Goal: Information Seeking & Learning: Learn about a topic

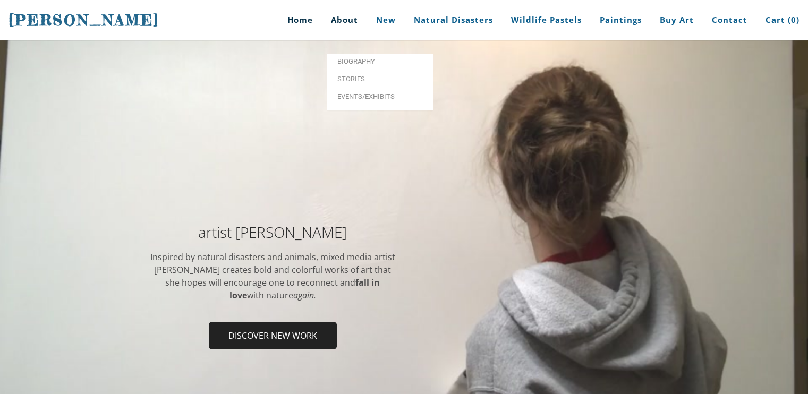
click at [346, 25] on link "About" at bounding box center [344, 20] width 43 height 40
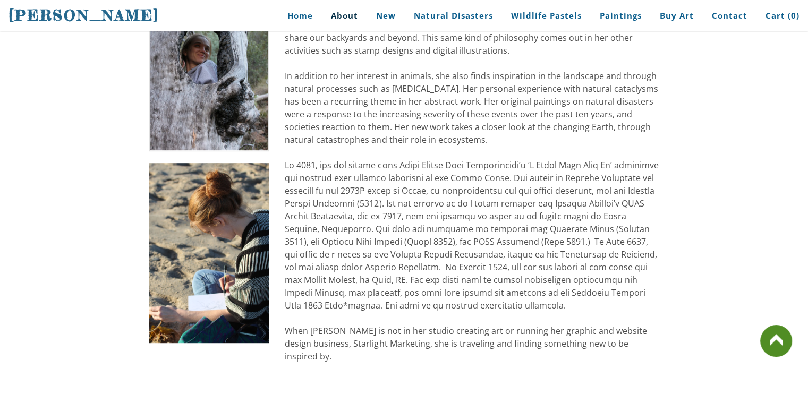
scroll to position [510, 0]
